Goal: Check status

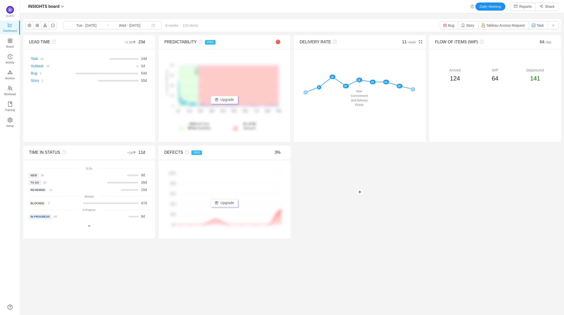
scroll to position [308, 533]
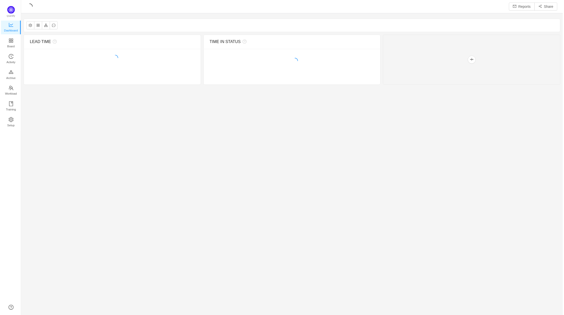
scroll to position [309, 533]
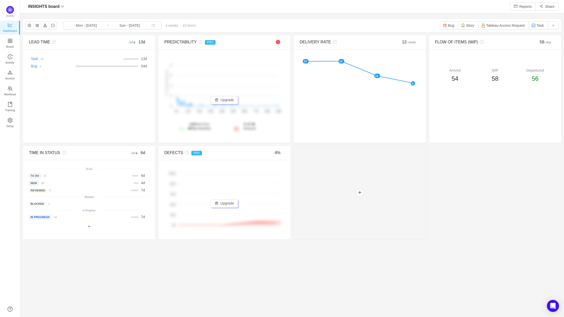
click at [117, 26] on input "Sun - Aug 31, 2025" at bounding box center [129, 26] width 41 height 6
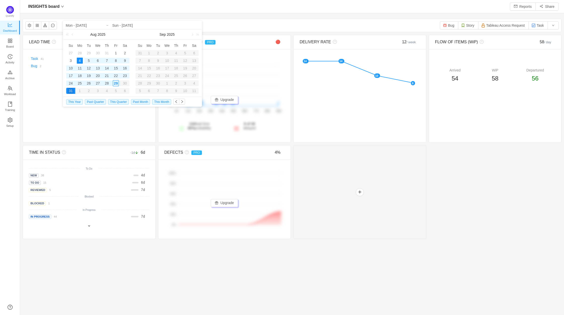
scroll to position [308, 533]
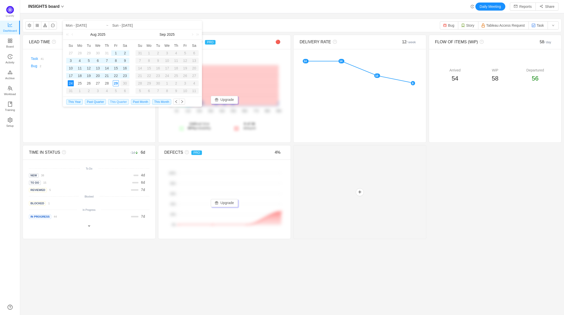
click at [122, 104] on span "This Quarter" at bounding box center [118, 102] width 21 height 6
type input "Tue - [DATE]"
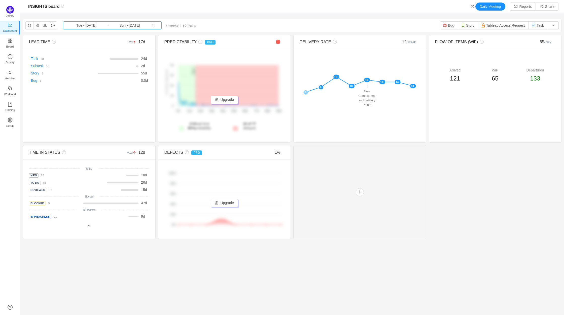
click at [127, 25] on input "Sun - Aug 24, 2025" at bounding box center [129, 26] width 41 height 6
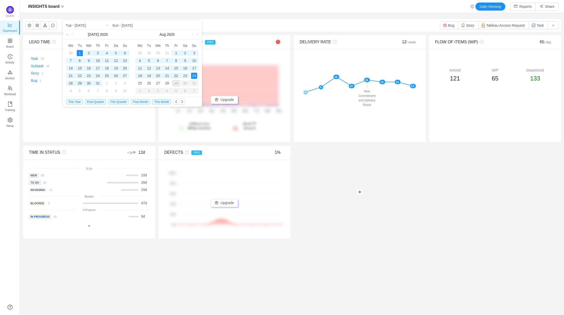
click at [79, 55] on div "1" at bounding box center [80, 53] width 6 height 6
click at [168, 85] on div "28" at bounding box center [167, 83] width 6 height 6
type input "Thu - Aug 28, 2025"
